Goal: Communication & Community: Answer question/provide support

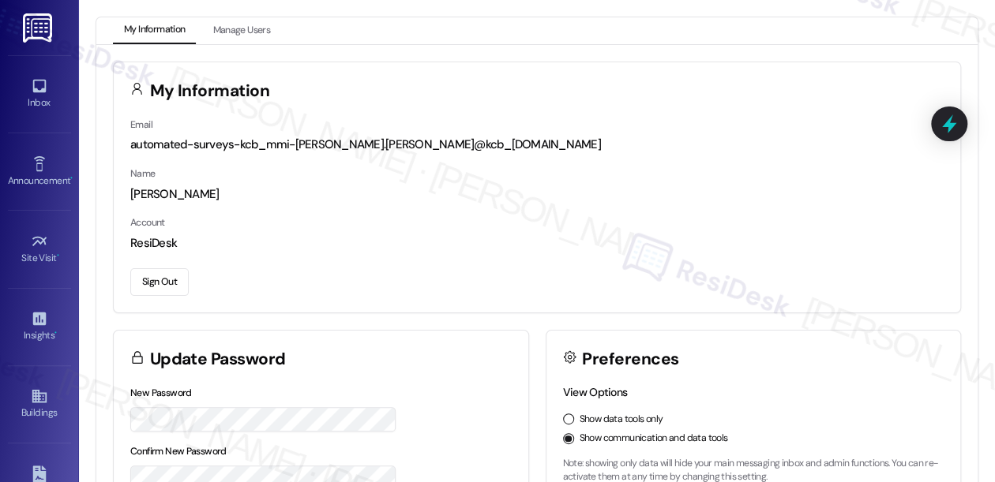
scroll to position [219, 0]
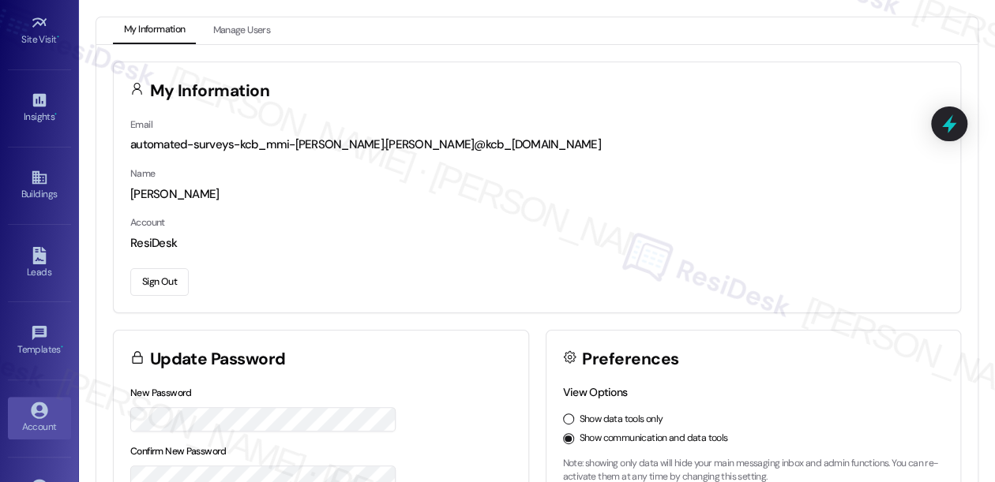
click at [32, 69] on div "Insights • Go to Insights" at bounding box center [39, 107] width 63 height 77
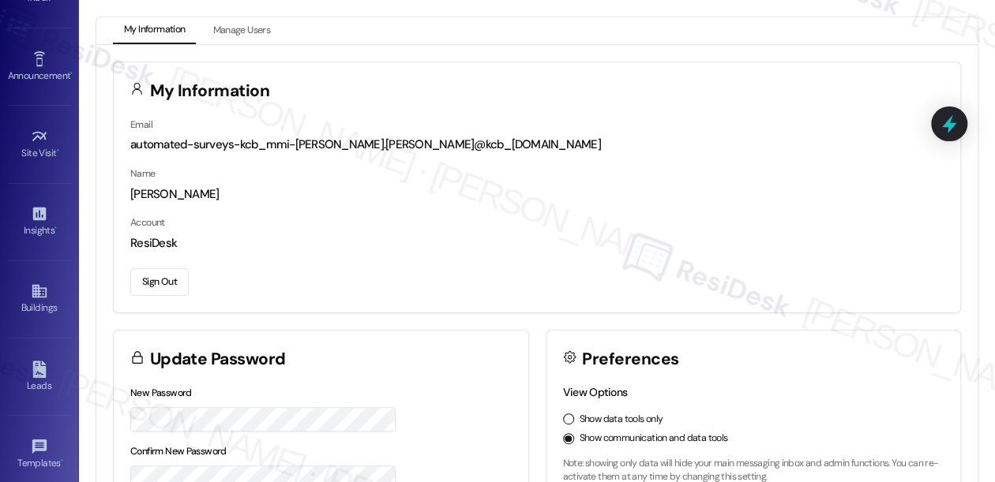
scroll to position [0, 0]
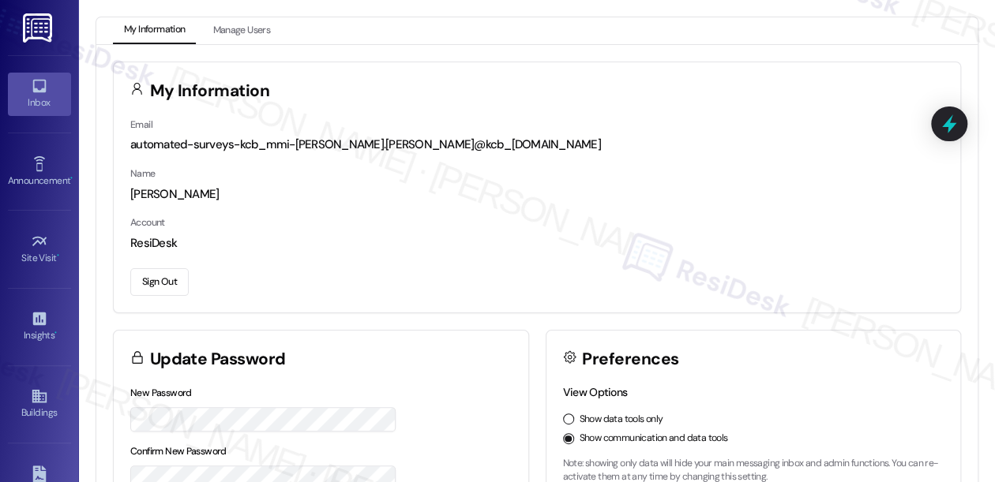
click at [24, 88] on link "Inbox" at bounding box center [39, 94] width 63 height 43
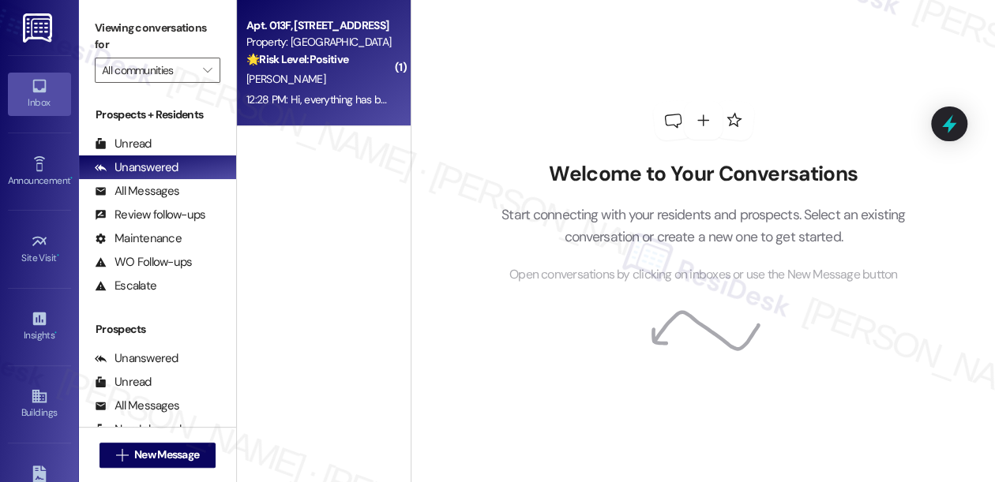
click at [355, 95] on div "12:28 PM: Hi, everything has been great. Thanks for checking up with me. 12:28 …" at bounding box center [411, 99] width 331 height 14
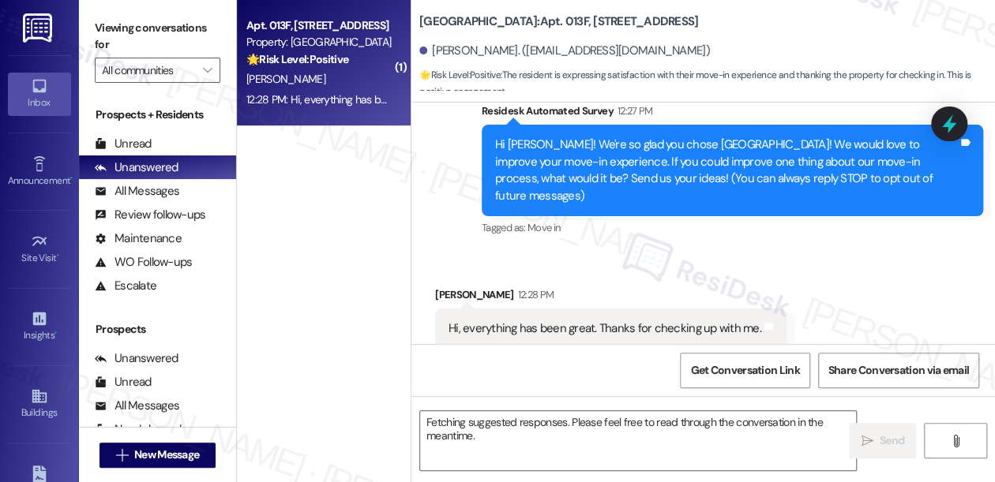
scroll to position [196, 0]
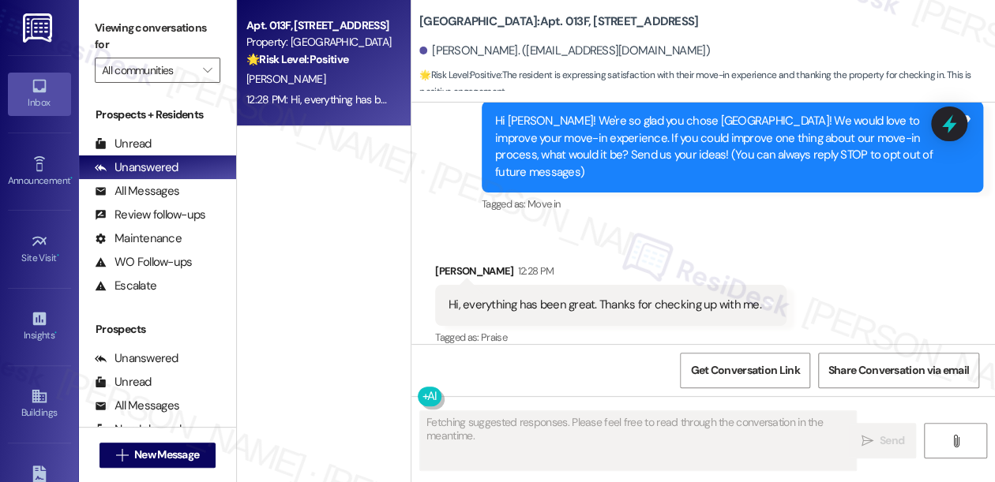
click at [607, 285] on div "Hi, everything has been great. Thanks for checking up with me. Tags and notes" at bounding box center [610, 305] width 351 height 40
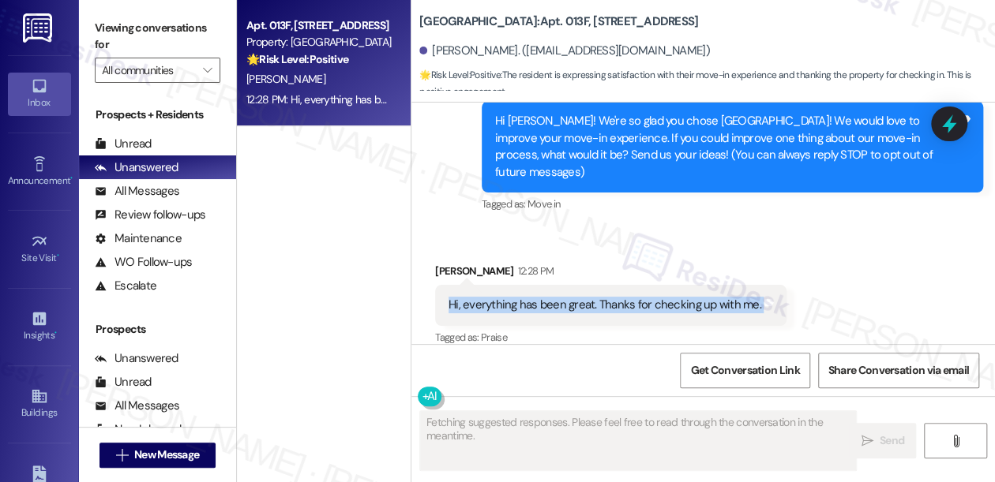
click at [607, 285] on div "Hi, everything has been great. Thanks for checking up with me. Tags and notes" at bounding box center [610, 305] width 351 height 40
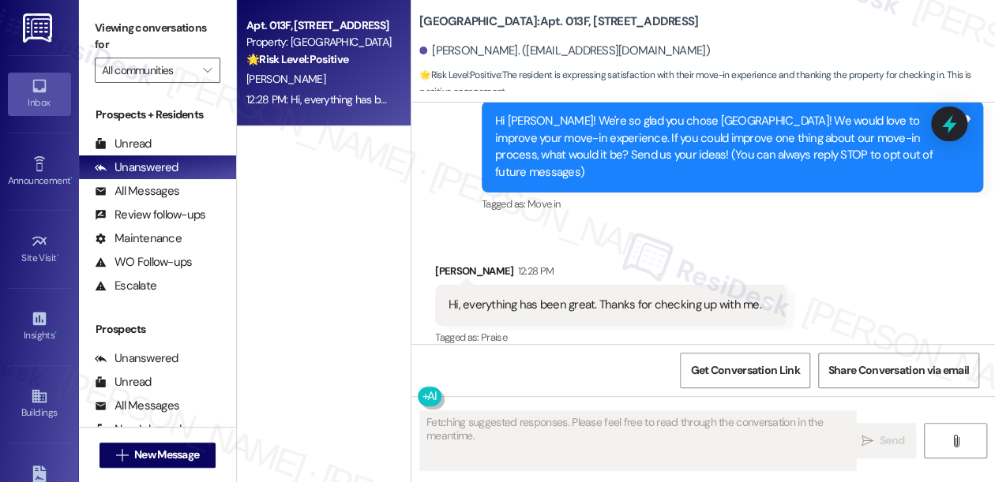
click at [711, 149] on div "Hi [PERSON_NAME]! We're so glad you chose [GEOGRAPHIC_DATA]! We would love to i…" at bounding box center [726, 147] width 463 height 68
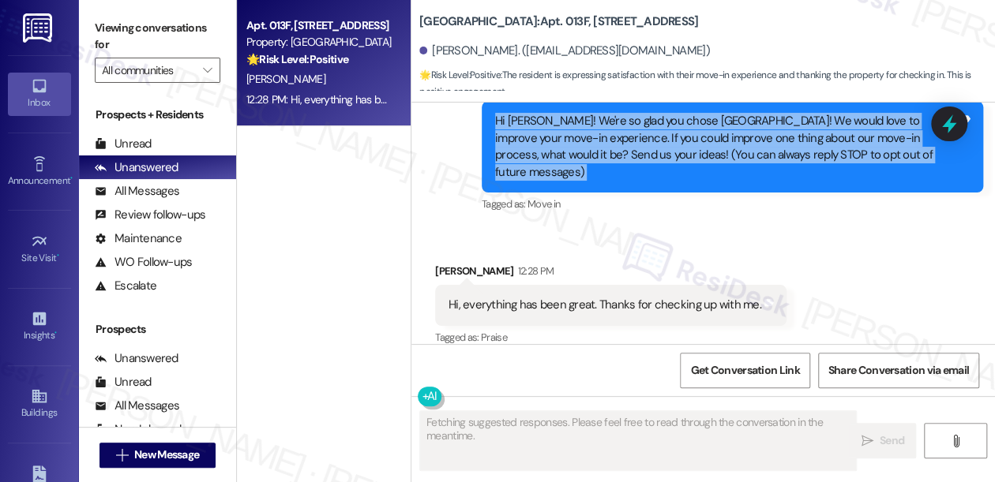
click at [711, 149] on div "Hi [PERSON_NAME]! We're so glad you chose [GEOGRAPHIC_DATA]! We would love to i…" at bounding box center [726, 147] width 463 height 68
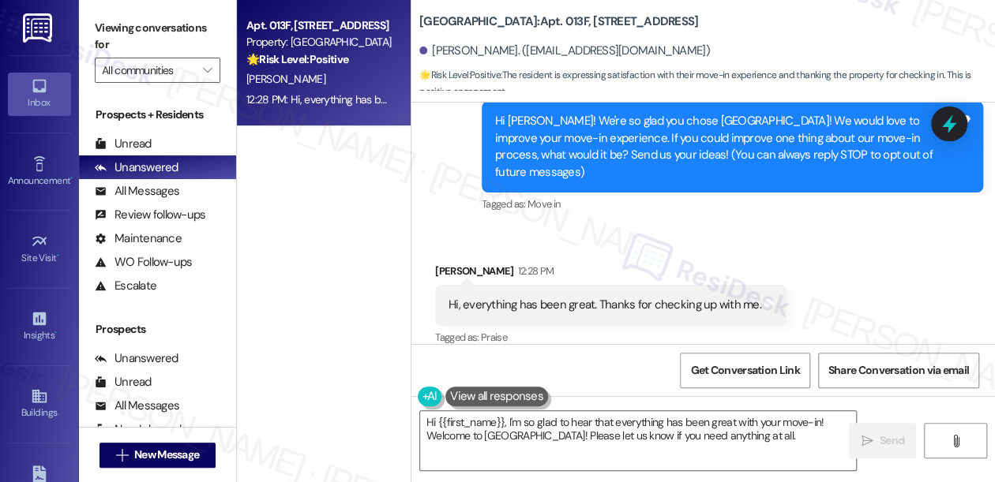
drag, startPoint x: 100, startPoint y: 40, endPoint x: 111, endPoint y: 47, distance: 13.1
click at [100, 40] on label "Viewing conversations for" at bounding box center [158, 37] width 126 height 42
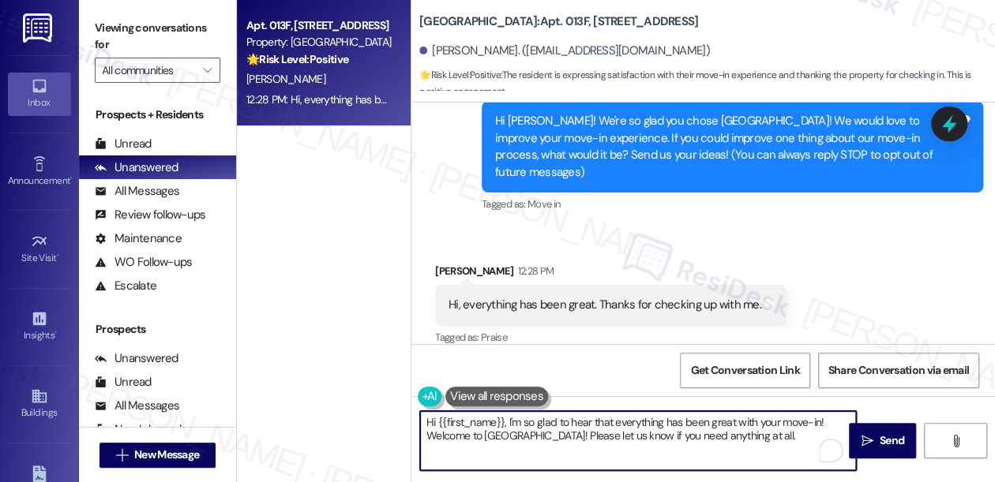
drag, startPoint x: 793, startPoint y: 433, endPoint x: 578, endPoint y: 433, distance: 215.5
click at [578, 433] on textarea "Hi {{first_name}}, I'm so glad to hear that everything has been great with your…" at bounding box center [638, 440] width 436 height 59
paste textarea "If I may also ask....has {{property}} been living up to your expectations so fa…"
click at [594, 444] on textarea "Hi {{first_name}}, I'm so glad to hear that everything has been great with your…" at bounding box center [638, 440] width 436 height 59
click at [576, 456] on textarea "Hi {{first_name}}, I'm so glad to hear that everything has been great with your…" at bounding box center [638, 440] width 436 height 59
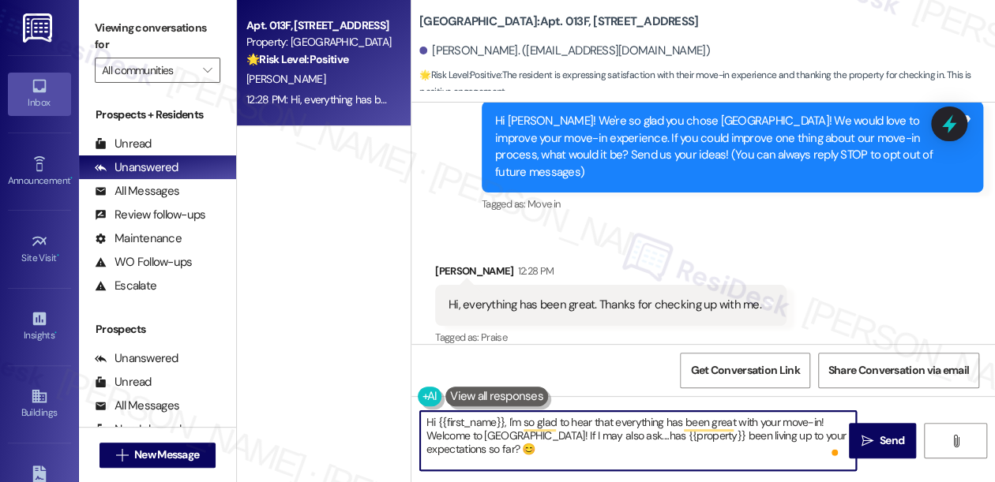
click at [631, 417] on textarea "Hi {{first_name}}, I'm so glad to hear that everything has been great with your…" at bounding box center [638, 440] width 436 height 59
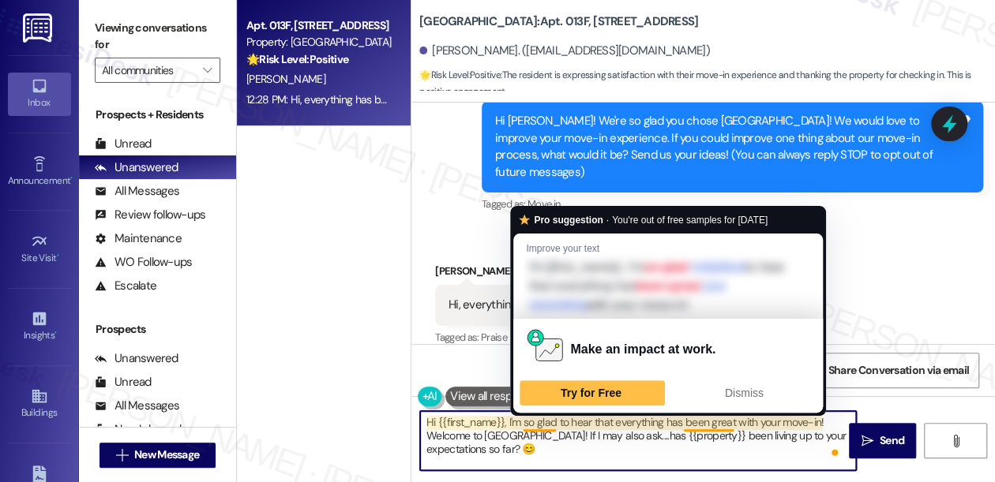
click at [521, 425] on textarea "Hi {{first_name}}, I'm so glad to hear that everything has been great with your…" at bounding box center [638, 440] width 436 height 59
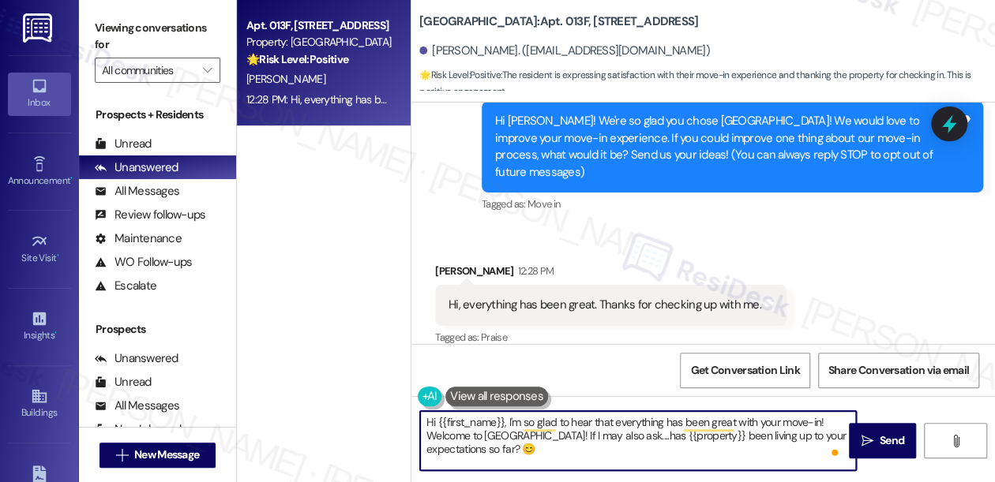
click at [521, 425] on textarea "Hi {{first_name}}, I'm so glad to hear that everything has been great with your…" at bounding box center [638, 440] width 436 height 59
click at [526, 425] on textarea "Hi {{first_name}}, I'm so glad to hear that everything has been great with your…" at bounding box center [638, 440] width 436 height 59
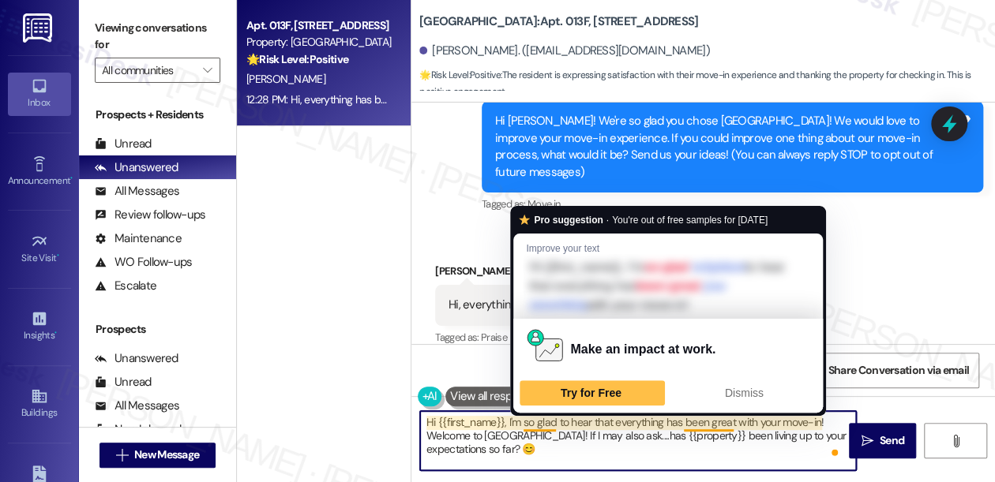
click at [526, 425] on textarea "Hi {{first_name}}, I'm so glad to hear that everything has been great with your…" at bounding box center [638, 440] width 436 height 59
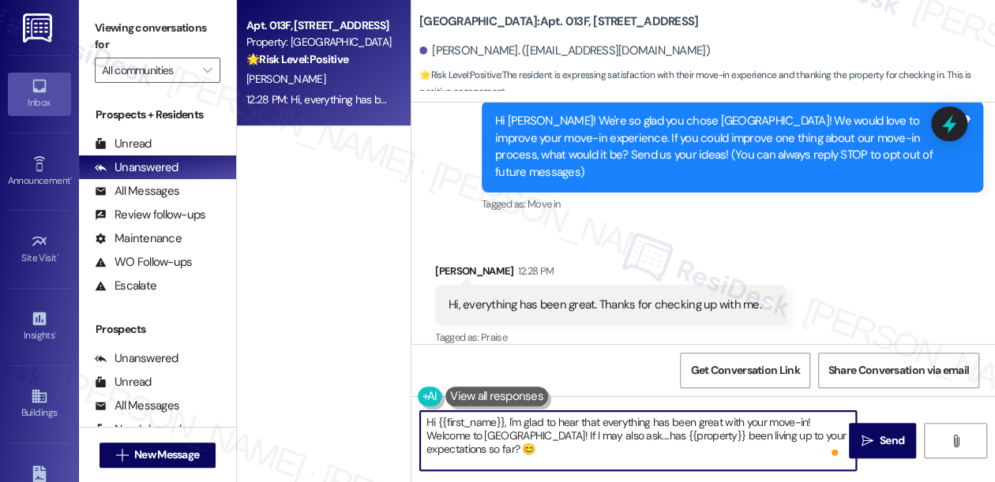
click at [643, 450] on textarea "Hi {{first_name}}, I'm glad to hear that everything has been great with your mo…" at bounding box center [638, 440] width 436 height 59
drag, startPoint x: 579, startPoint y: 435, endPoint x: 424, endPoint y: 430, distance: 154.8
click at [424, 430] on textarea "Hi {{first_name}}, I'm glad to hear that everything has been great with your mo…" at bounding box center [638, 440] width 436 height 59
click at [639, 438] on textarea "Hi {{first_name}}, I'm glad to hear that everything has been great with your mo…" at bounding box center [638, 440] width 436 height 59
drag, startPoint x: 576, startPoint y: 435, endPoint x: 420, endPoint y: 433, distance: 156.3
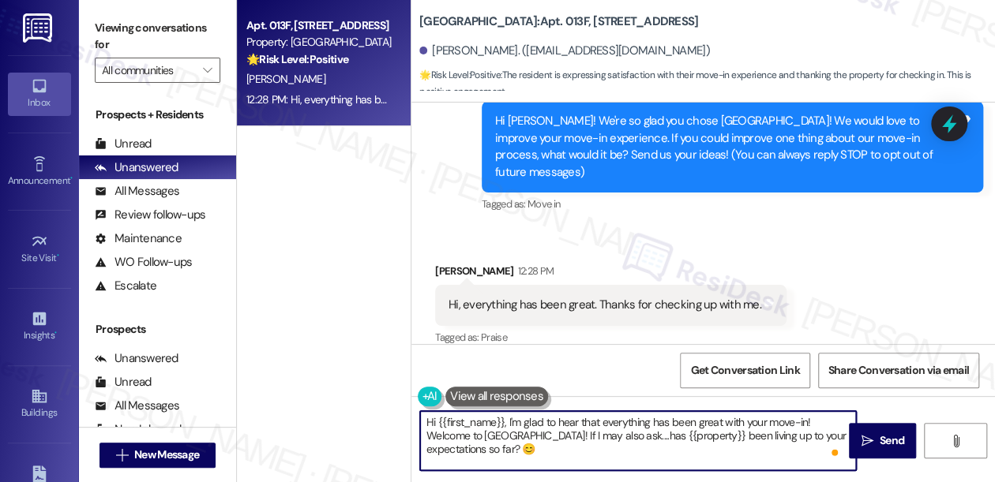
click at [420, 433] on textarea "Hi {{first_name}}, I'm glad to hear that everything has been great with your mo…" at bounding box center [638, 440] width 436 height 59
click at [521, 431] on textarea "Hi {{first_name}}, I'm glad to hear that everything has been great with your mo…" at bounding box center [638, 440] width 436 height 59
click at [797, 440] on textarea "Hi {{first_name}}, I'm glad to hear that everything has been great with your mo…" at bounding box center [638, 440] width 436 height 59
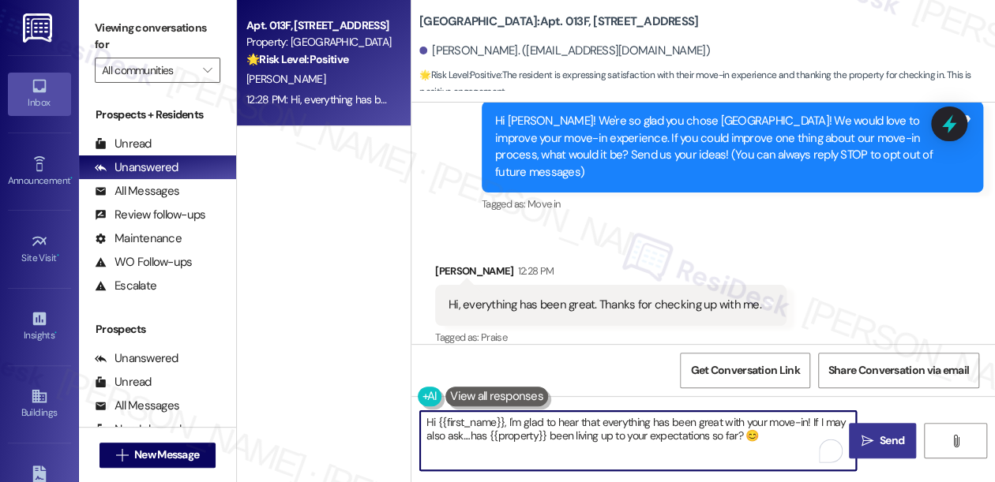
type textarea "Hi {{first_name}}, I'm glad to hear that everything has been great with your mo…"
click at [887, 438] on span "Send" at bounding box center [891, 441] width 24 height 17
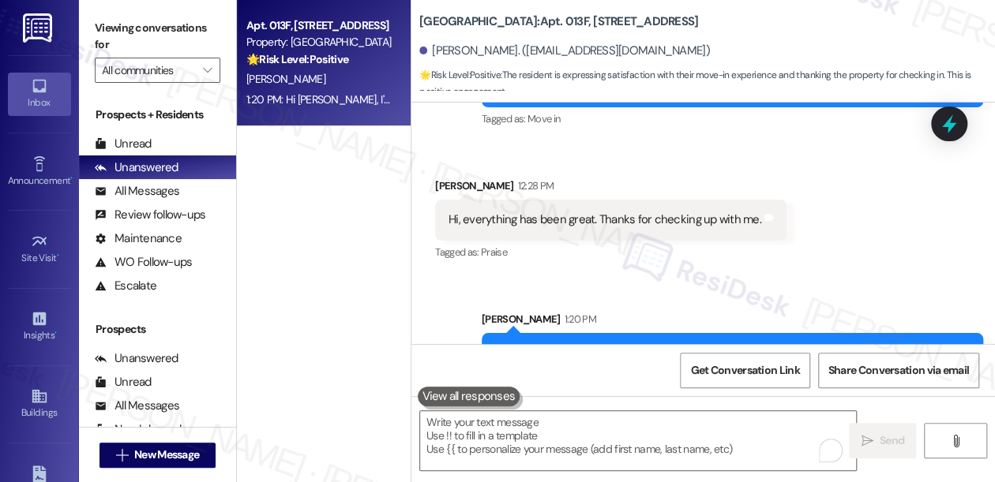
scroll to position [323, 0]
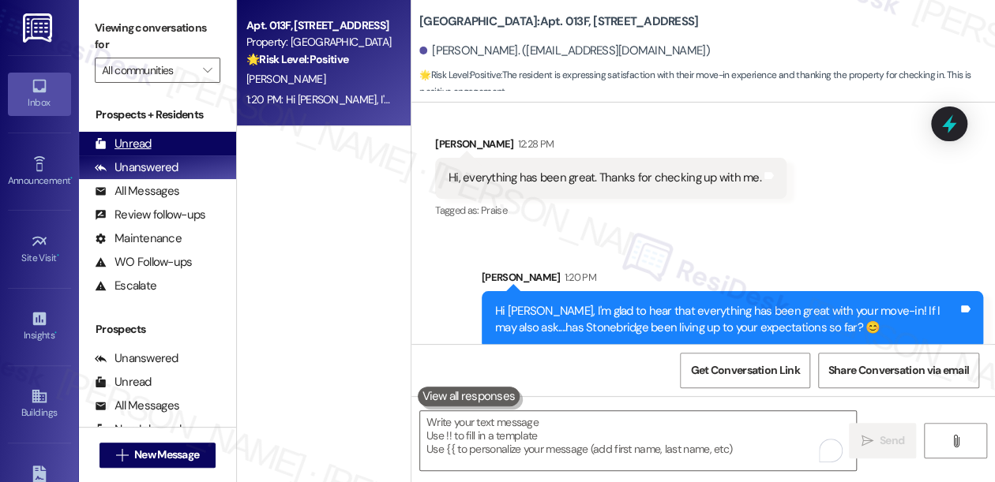
click at [136, 138] on div "Unread" at bounding box center [123, 144] width 57 height 17
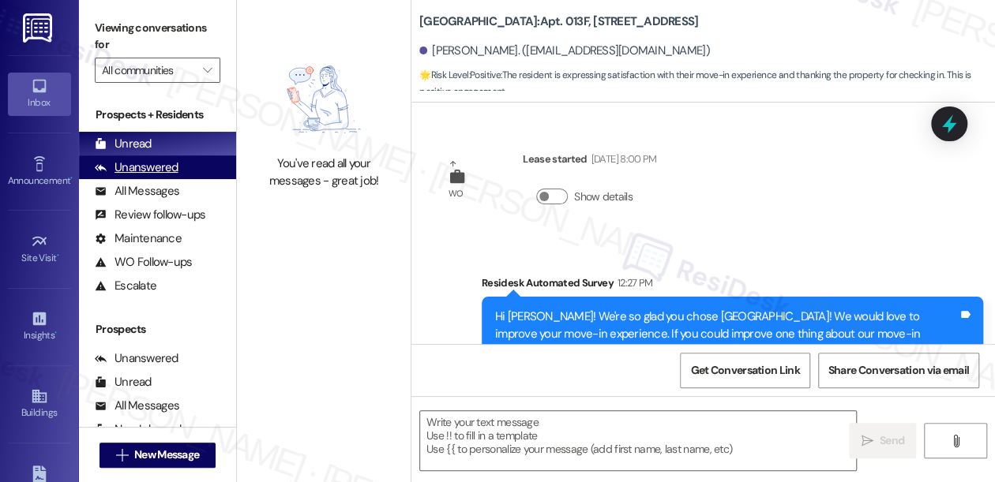
scroll to position [196, 0]
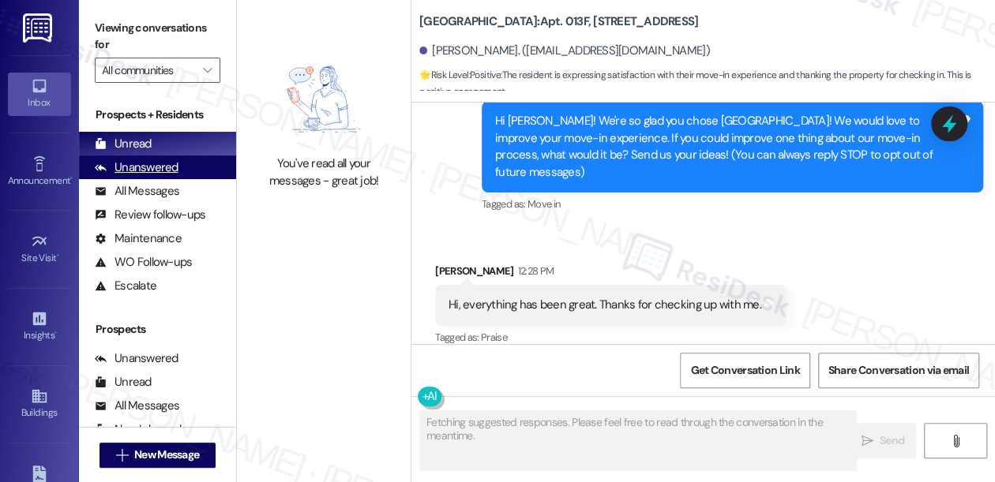
click at [158, 174] on div "Unanswered" at bounding box center [137, 167] width 84 height 17
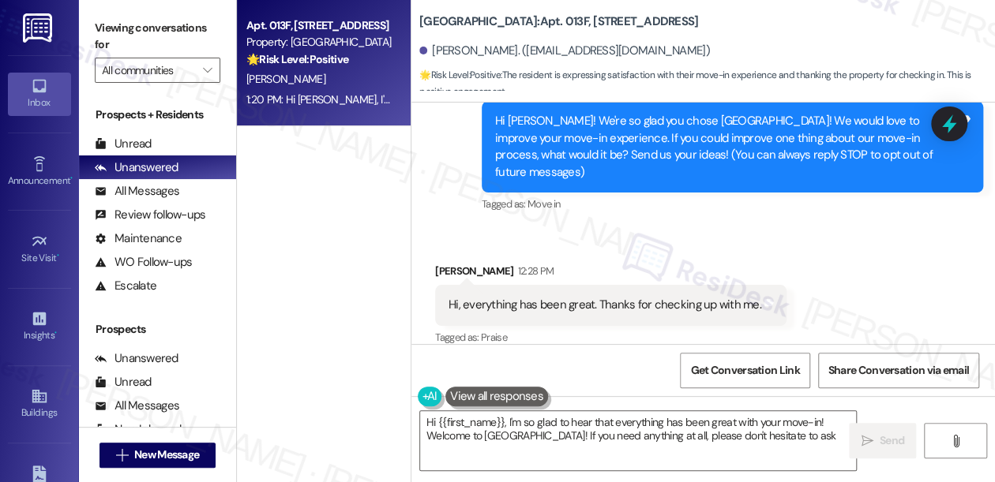
type textarea "Hi {{first_name}}, I'm so glad to hear that everything has been great with your…"
